Goal: Use online tool/utility: Use online tool/utility

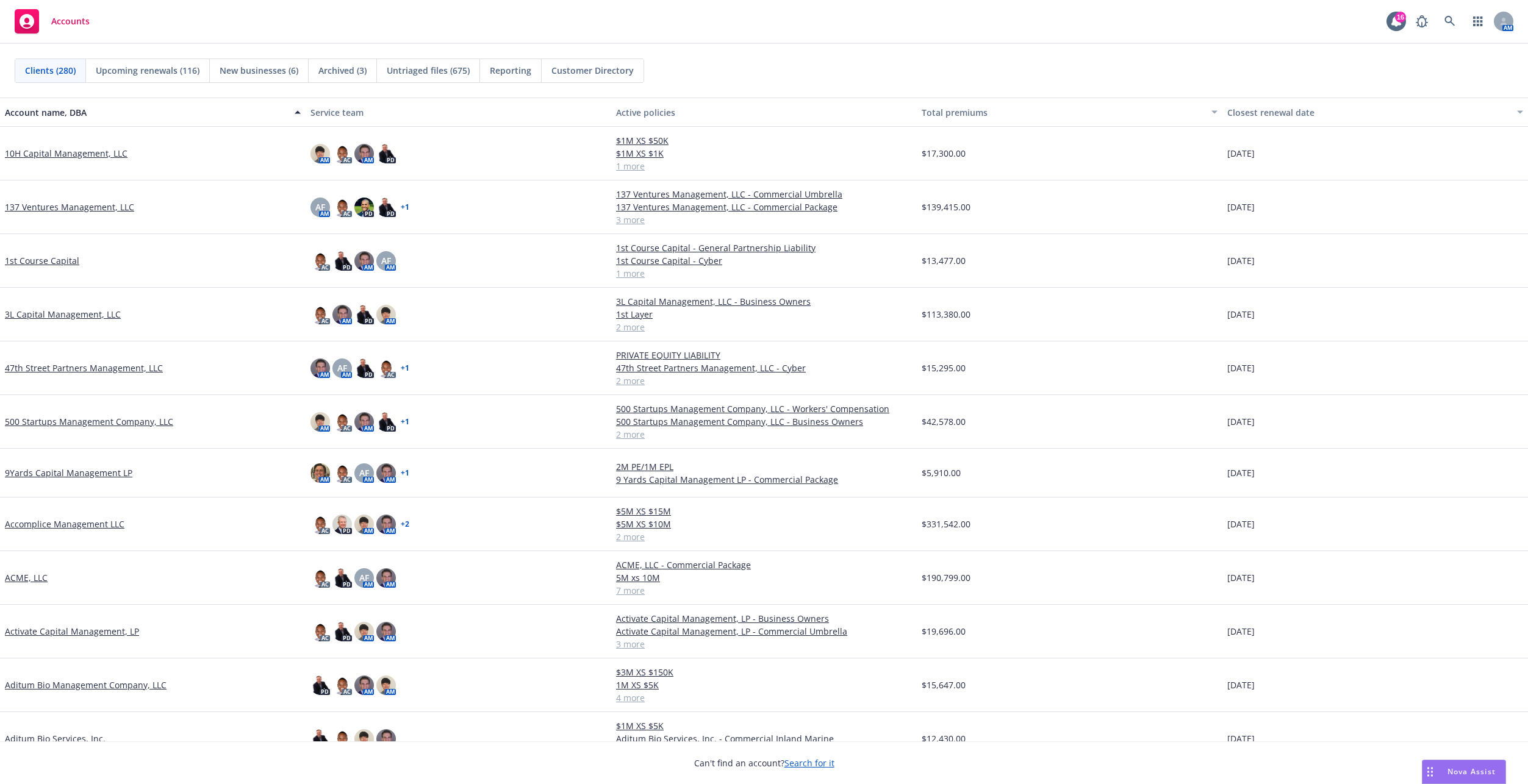
click at [1438, 772] on div "Nova Assist" at bounding box center [1471, 771] width 68 height 10
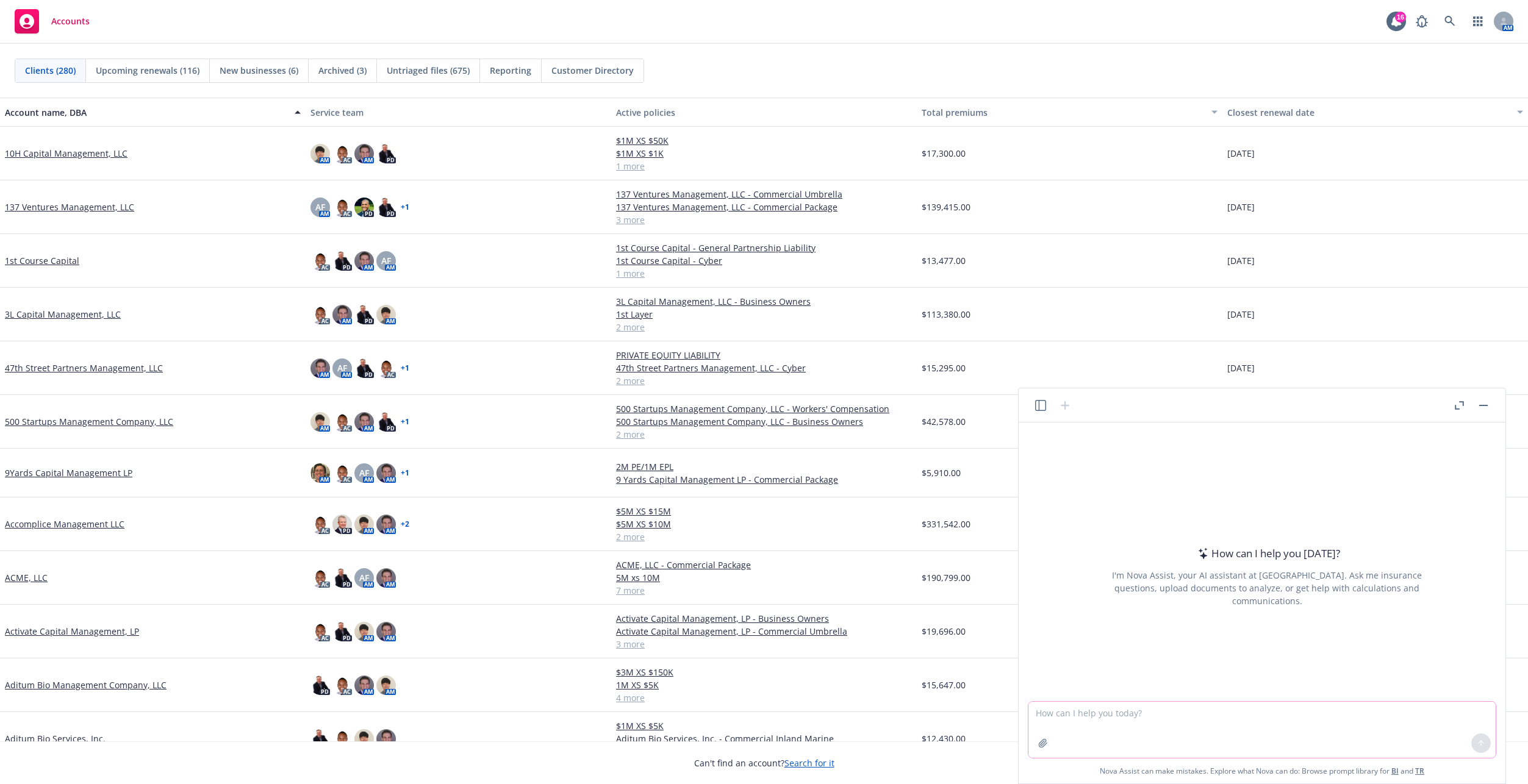
click at [1246, 712] on textarea at bounding box center [1262, 729] width 467 height 56
click at [1141, 714] on textarea "Task, craft a professional 300 character email reply to [PERSON_NAME] saying I'…" at bounding box center [1262, 729] width 467 height 56
click at [1296, 731] on textarea "Task, craft a professional 600 character email reply to [PERSON_NAME] saying I'…" at bounding box center [1262, 729] width 467 height 56
click at [1308, 722] on textarea "Task, craft a professional 600 character email reply to [PERSON_NAME] saying I'…" at bounding box center [1262, 729] width 467 height 56
drag, startPoint x: 1145, startPoint y: 727, endPoint x: 1287, endPoint y: 728, distance: 142.0
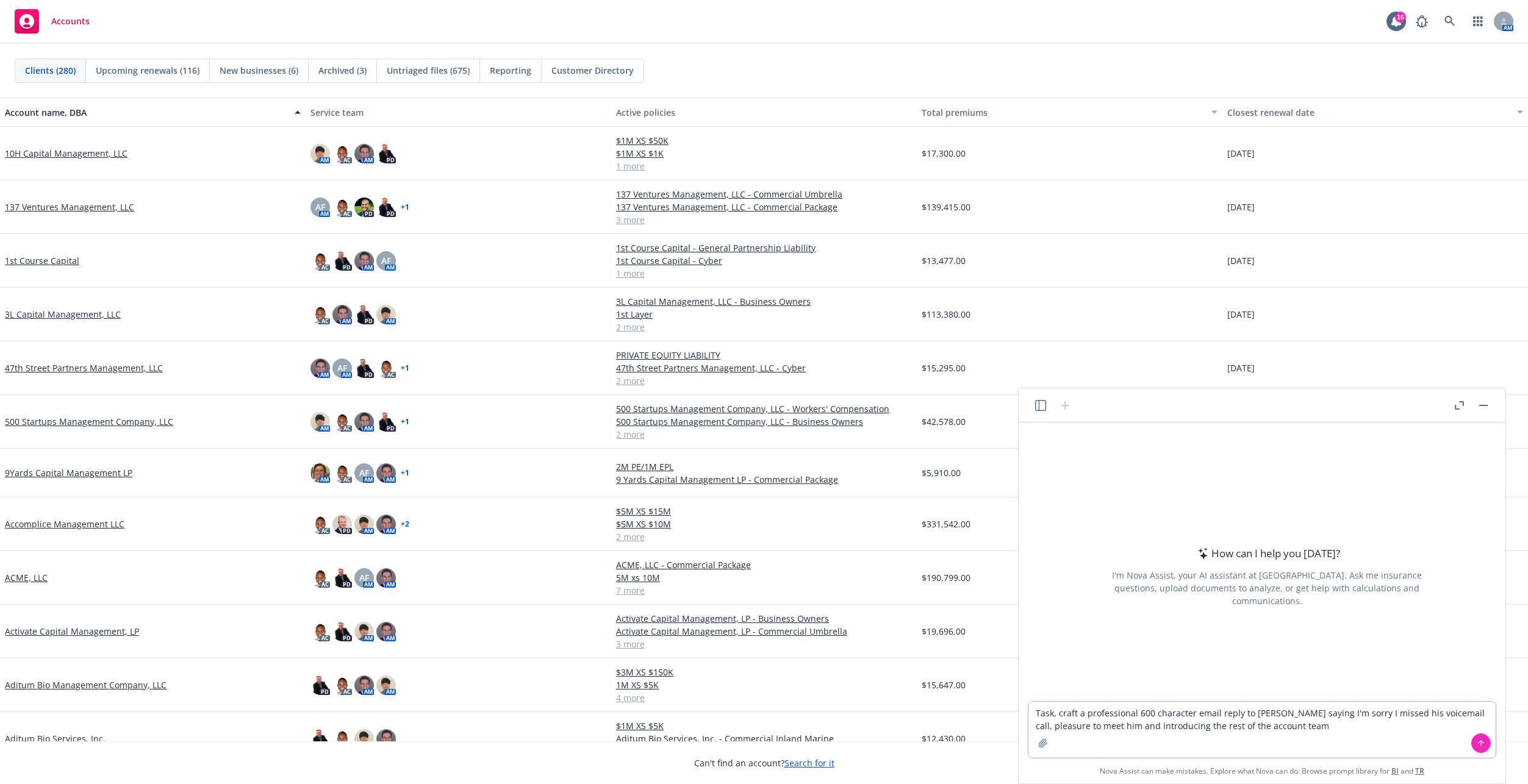
click at [1287, 728] on textarea "Task, craft a professional 600 character email reply to [PERSON_NAME] saying I'…" at bounding box center [1262, 729] width 467 height 56
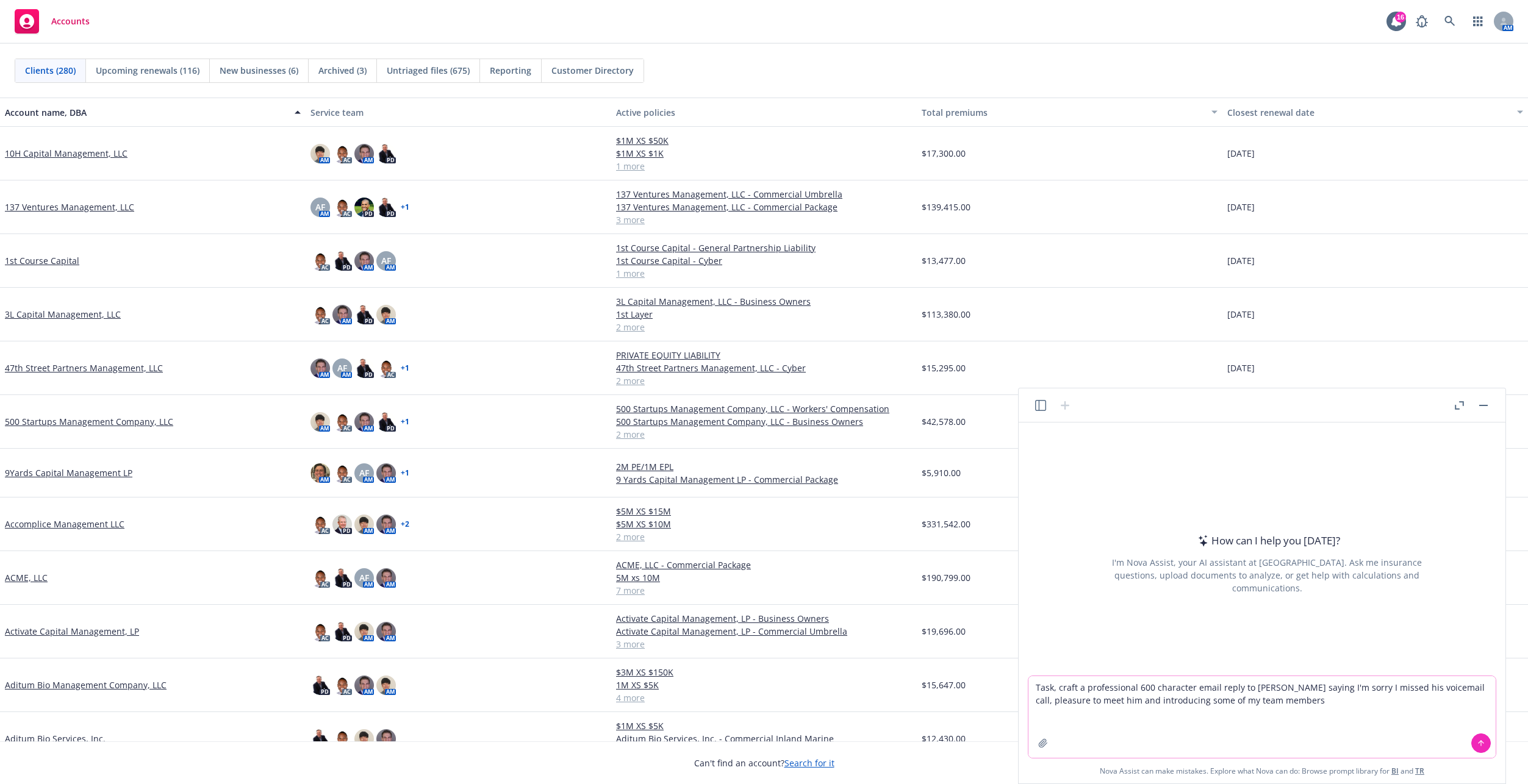
paste textarea "Hi [PERSON_NAME], I hope all is well. From: [PERSON_NAME] <[EMAIL_ADDRESS][DOMA…"
type textarea "Task, craft a professional 600 character email reply to [PERSON_NAME] saying I'…"
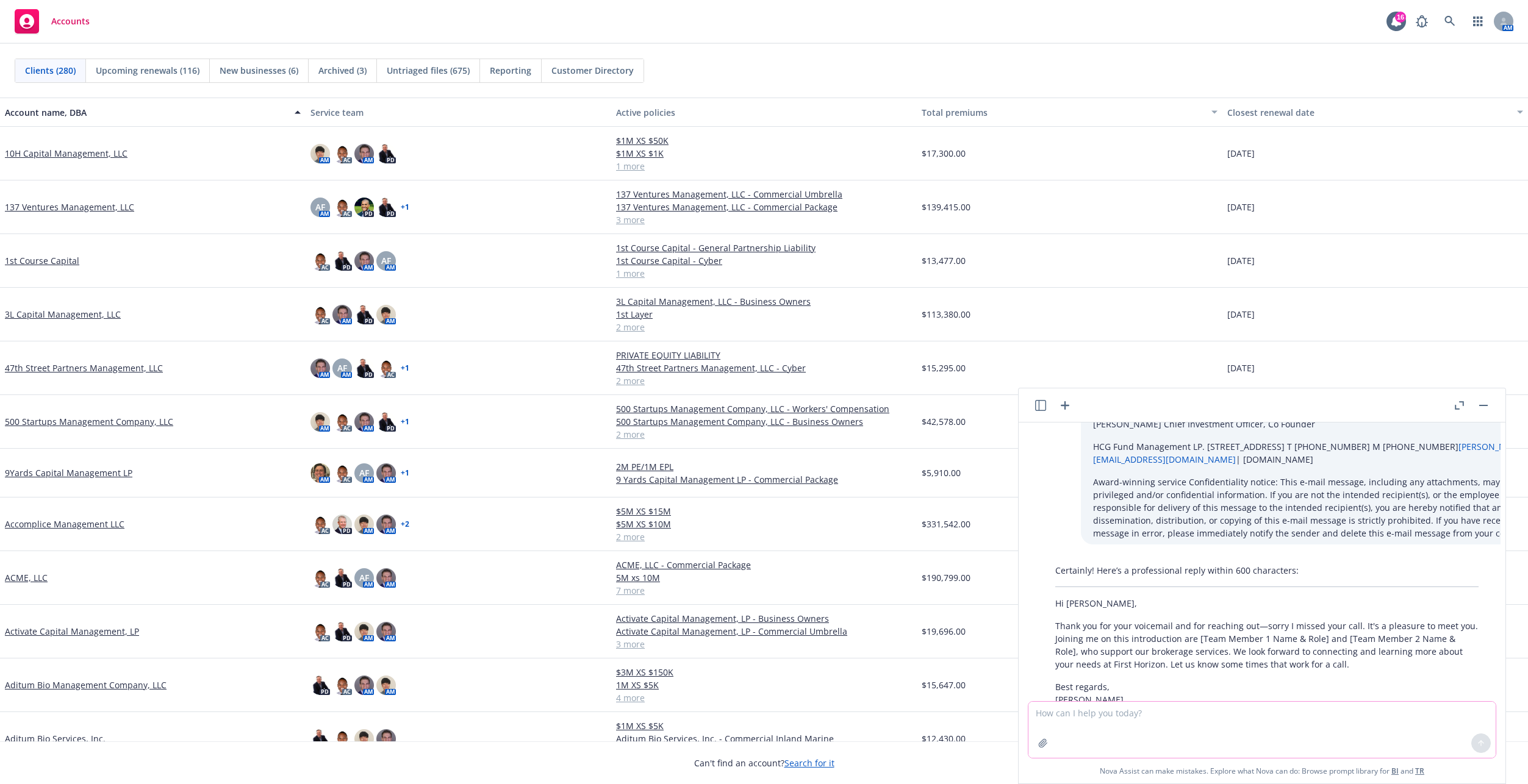
scroll to position [570, 0]
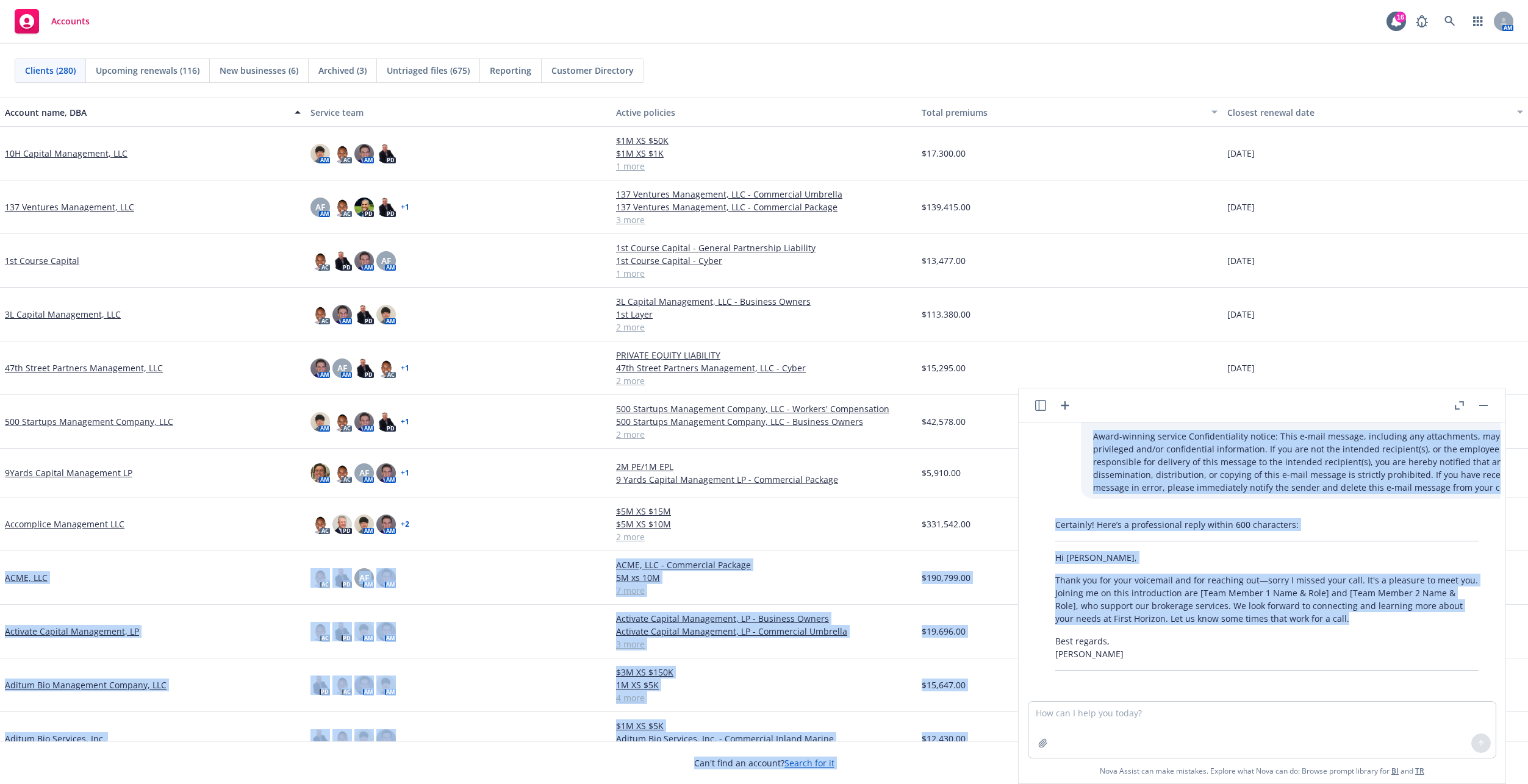
drag, startPoint x: 1332, startPoint y: 602, endPoint x: 1017, endPoint y: 541, distance: 320.9
click at [1017, 541] on body "Accounts 16 AM Clients (280) Upcoming renewals (116) New businesses (6) Archive…" at bounding box center [764, 392] width 1528 height 784
drag, startPoint x: 1017, startPoint y: 541, endPoint x: 1153, endPoint y: 570, distance: 139.1
drag, startPoint x: 1153, startPoint y: 570, endPoint x: 1107, endPoint y: 581, distance: 47.3
click at [1107, 581] on p "Thank you for your voicemail and for reaching out—sorry I missed your call. It'…" at bounding box center [1266, 599] width 423 height 51
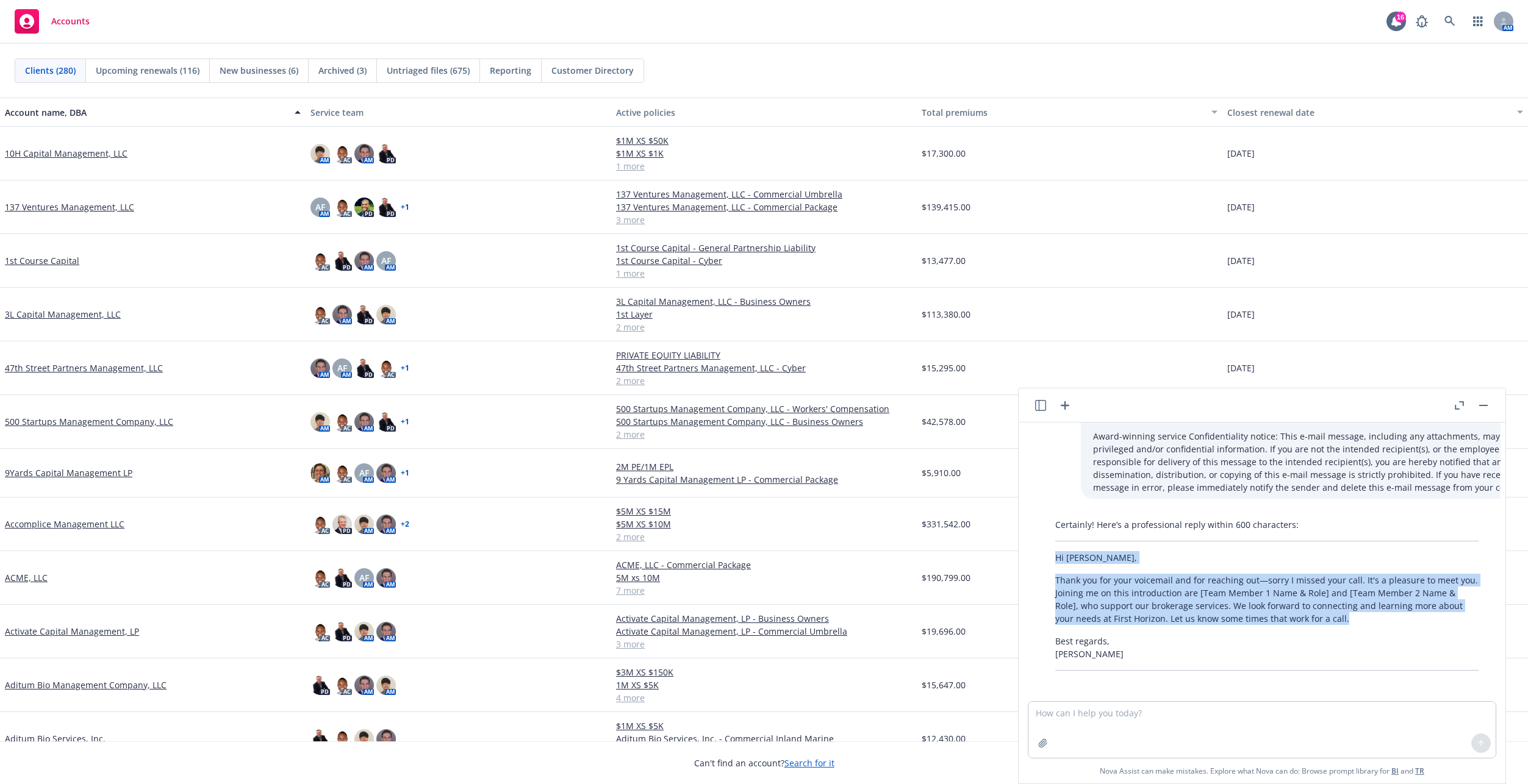
drag, startPoint x: 1343, startPoint y: 604, endPoint x: 1022, endPoint y: 538, distance: 327.7
click at [1022, 538] on div "Task, craft a professional 600 character email reply to [PERSON_NAME] saying I'…" at bounding box center [1261, 603] width 486 height 361
drag, startPoint x: 1022, startPoint y: 538, endPoint x: 1106, endPoint y: 566, distance: 88.5
copy div "Hi [PERSON_NAME], Thank you for your voicemail and for reaching out—sorry I mis…"
